Goal: Navigation & Orientation: Understand site structure

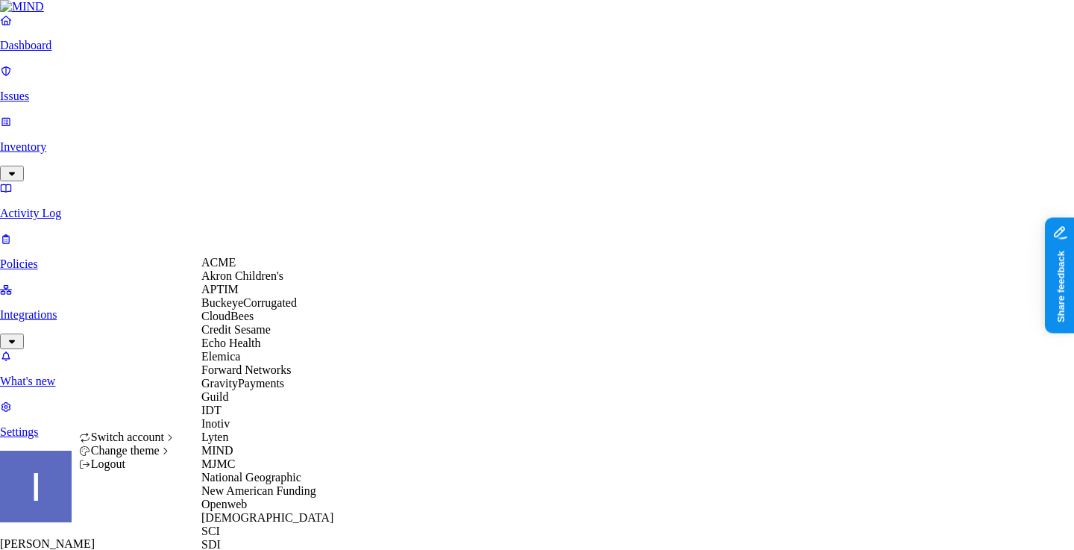
scroll to position [92, 0]
click at [254, 404] on div "Guild" at bounding box center [273, 396] width 145 height 13
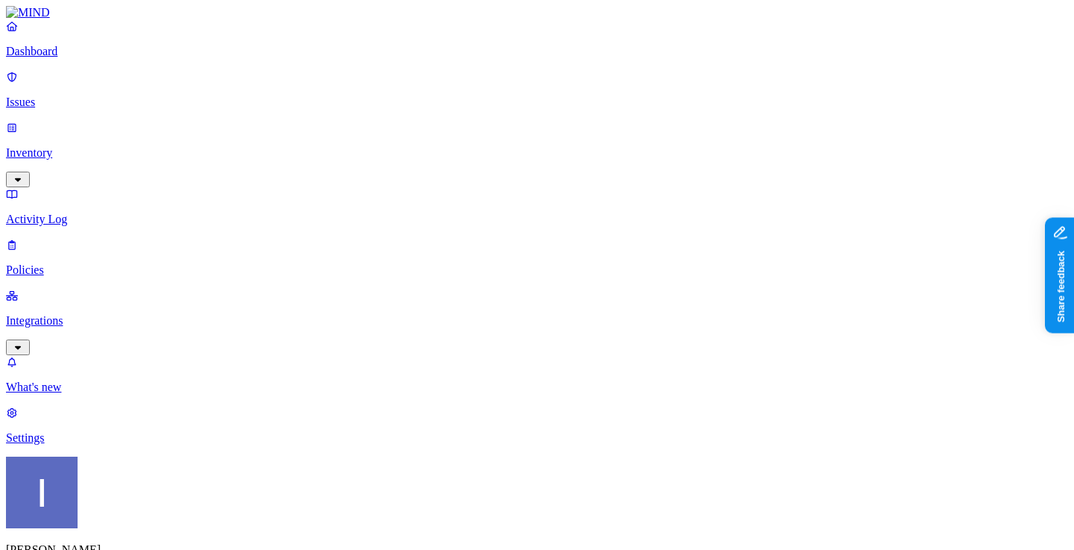
click at [99, 146] on p "Inventory" at bounding box center [537, 152] width 1062 height 13
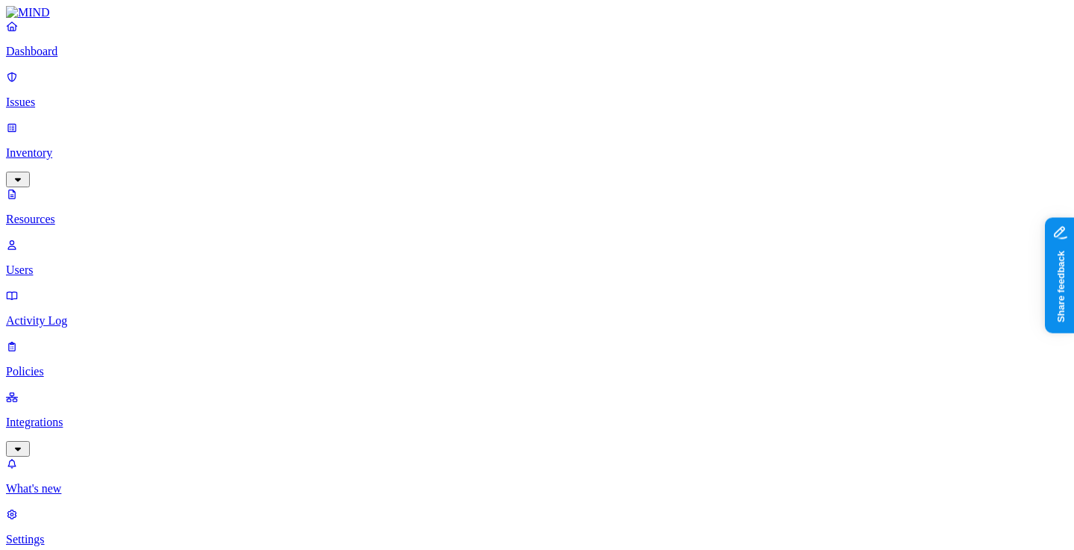
click at [93, 416] on p "Integrations" at bounding box center [537, 422] width 1062 height 13
click at [84, 431] on p "Endpoints" at bounding box center [537, 437] width 1062 height 13
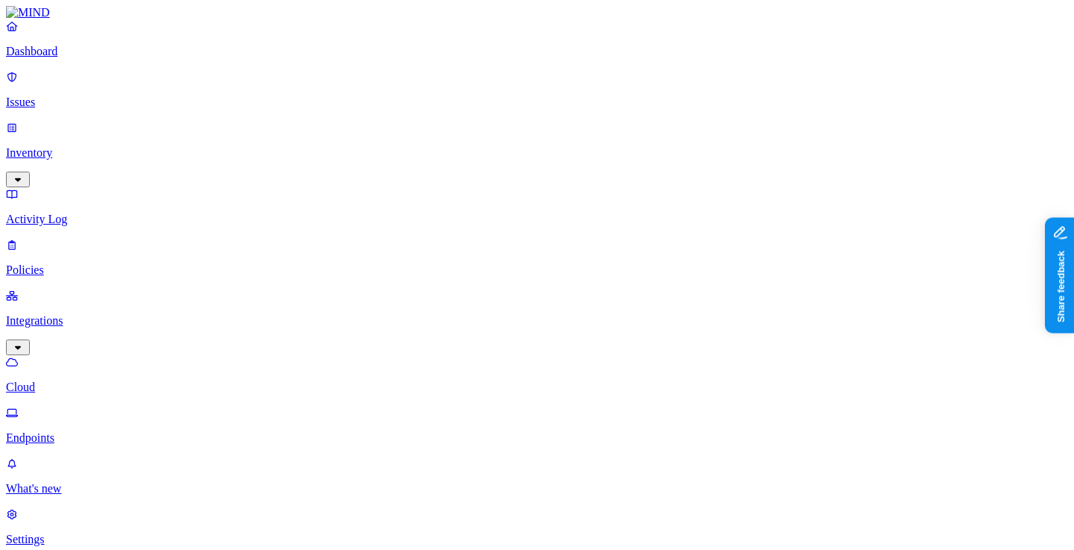
scroll to position [283, 0]
click at [85, 380] on p "Cloud" at bounding box center [537, 386] width 1062 height 13
click at [87, 289] on link "Integrations" at bounding box center [537, 321] width 1062 height 64
click at [59, 406] on link "Endpoints" at bounding box center [537, 425] width 1062 height 39
click at [101, 213] on p "Activity Log" at bounding box center [537, 219] width 1062 height 13
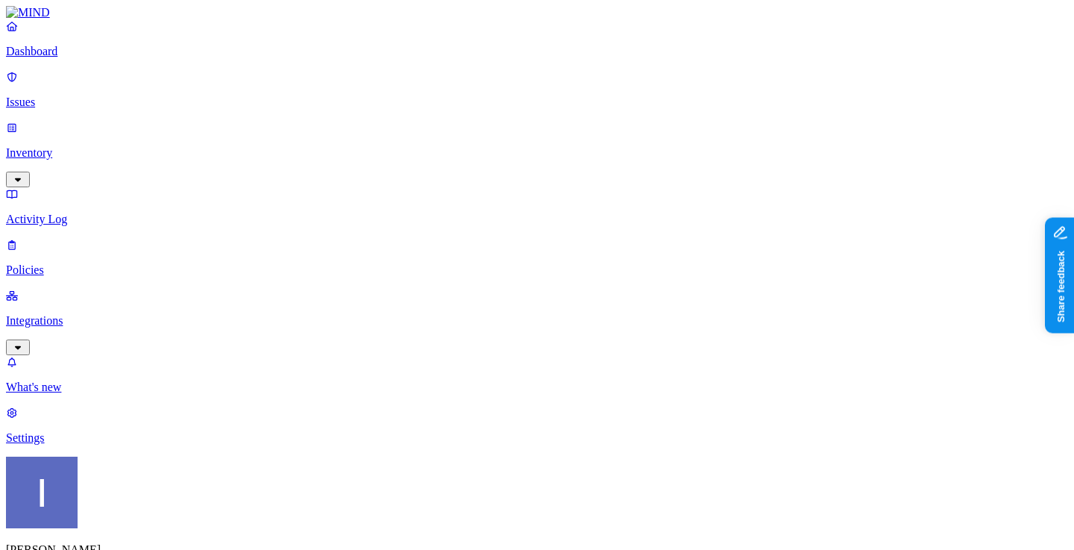
click at [101, 263] on p "Policies" at bounding box center [537, 269] width 1062 height 13
click at [115, 95] on p "Issues" at bounding box center [537, 101] width 1062 height 13
click at [116, 58] on p "Dashboard" at bounding box center [537, 51] width 1062 height 13
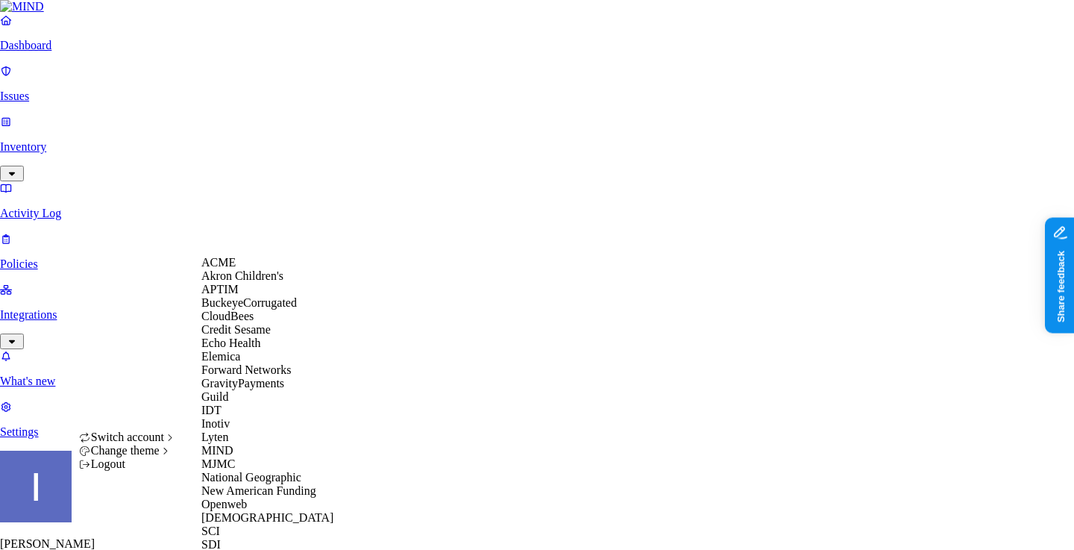
scroll to position [498, 0]
click at [275, 511] on div "[DEMOGRAPHIC_DATA]" at bounding box center [273, 517] width 145 height 13
